Goal: Navigation & Orientation: Understand site structure

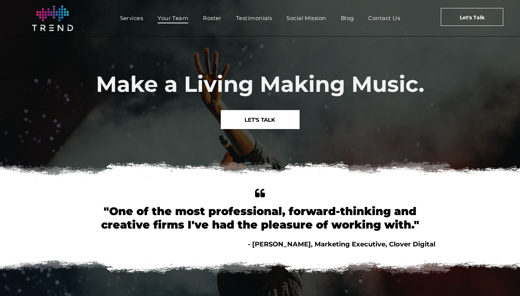
click at [180, 20] on span "Your Team" at bounding box center [173, 18] width 31 height 11
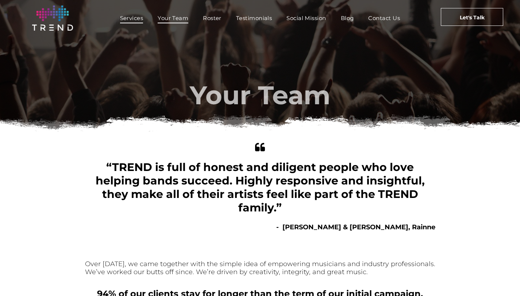
click at [147, 22] on link "Services" at bounding box center [132, 18] width 38 height 11
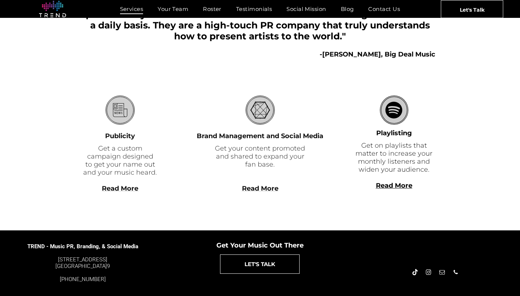
scroll to position [195, 0]
